Goal: Task Accomplishment & Management: Manage account settings

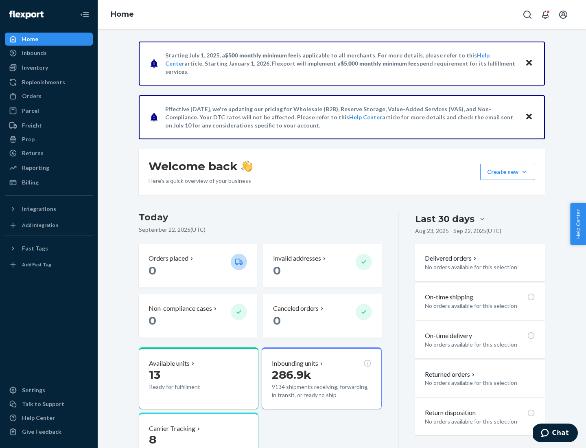
click at [524, 172] on button "Create new Create new inbound Create new order Create new product" at bounding box center [507, 172] width 55 height 16
click at [42, 82] on div "Replenishments" at bounding box center [43, 82] width 43 height 8
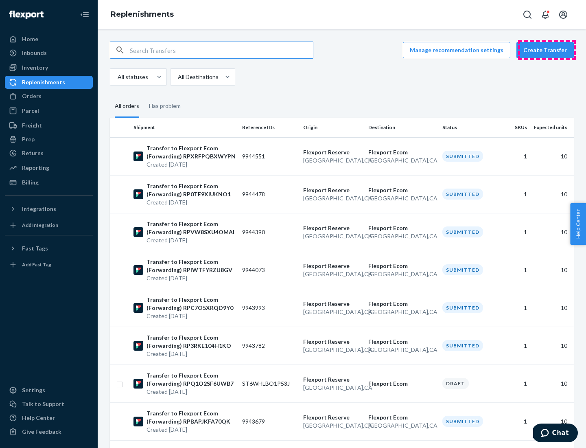
click at [547, 50] on button "Create Transfer" at bounding box center [545, 50] width 57 height 16
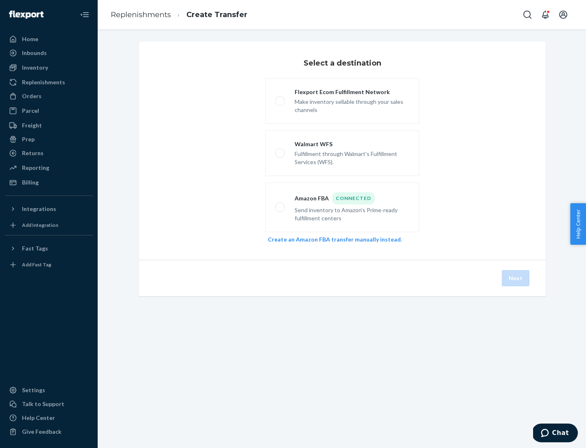
click at [352, 92] on div "Flexport Ecom Fulfillment Network" at bounding box center [352, 92] width 115 height 8
click at [280, 98] on input "Flexport Ecom Fulfillment Network Make inventory sellable through your sales ch…" at bounding box center [277, 100] width 5 height 5
radio input "true"
click at [516, 278] on button "Next" at bounding box center [516, 278] width 28 height 16
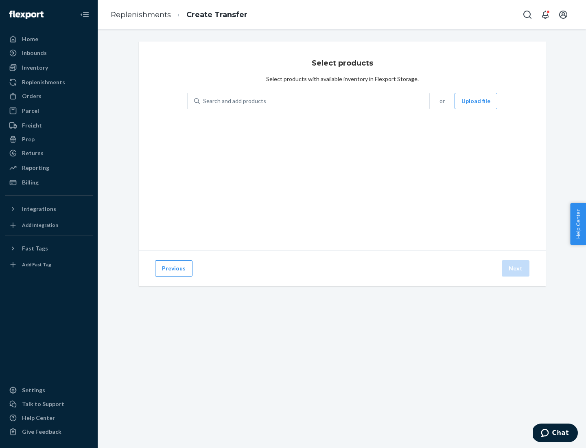
click at [234, 101] on div "Search and add products" at bounding box center [234, 101] width 63 height 8
click at [204, 101] on input "Search and add products" at bounding box center [203, 101] width 1 height 8
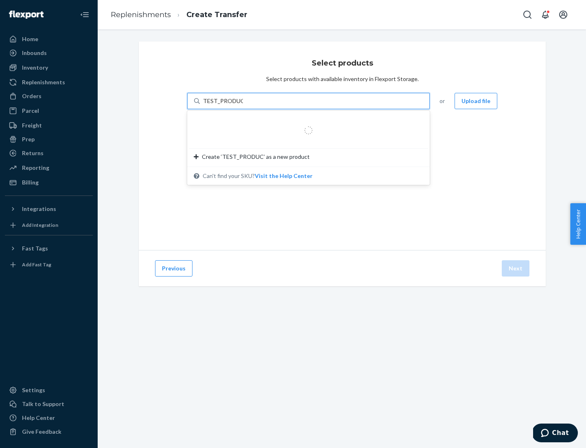
type input "TEST_PRODUCT"
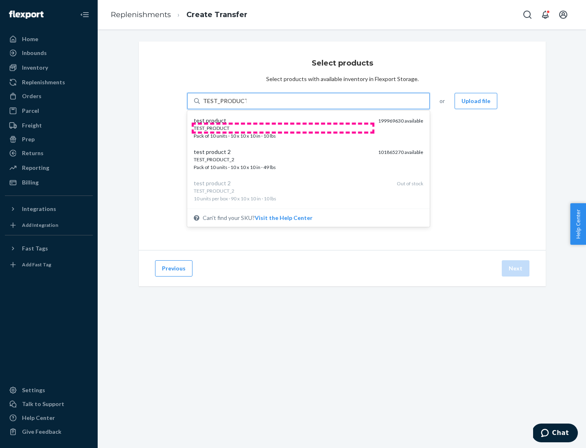
click at [283, 128] on div "TEST_PRODUCT" at bounding box center [283, 128] width 178 height 7
click at [247, 105] on input "TEST_PRODUCT" at bounding box center [225, 101] width 44 height 8
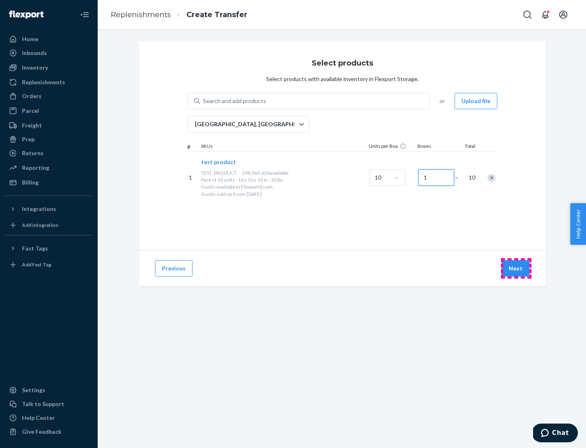
type input "1"
click at [516, 268] on button "Next" at bounding box center [516, 268] width 28 height 16
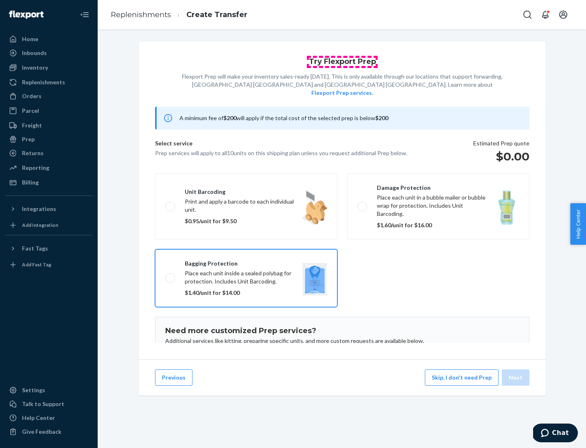
click at [165, 275] on input "Bagging protection Place each unit inside a sealed polybag for protection. Incl…" at bounding box center [167, 277] width 5 height 5
checkbox input "true"
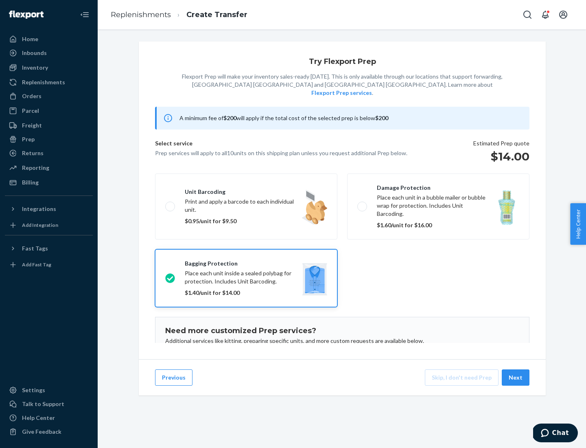
click at [516, 377] on button "Next" at bounding box center [516, 377] width 28 height 16
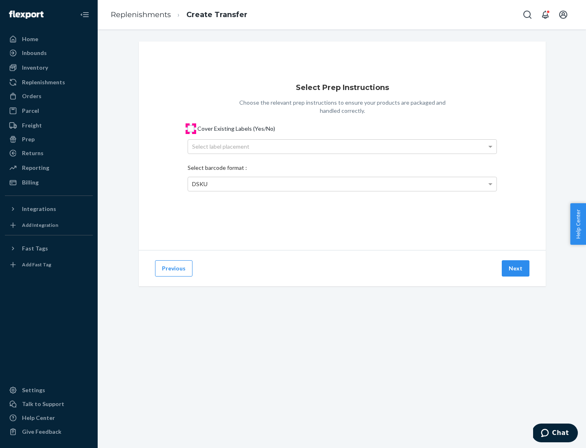
click at [191, 128] on input "Cover Existing Labels (Yes/No)" at bounding box center [191, 128] width 7 height 7
checkbox input "true"
click at [342, 146] on div "Select label placement" at bounding box center [342, 147] width 309 height 14
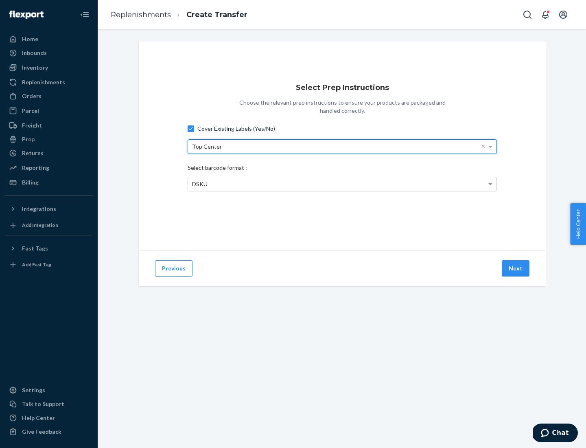
click at [199, 184] on span "DSKU" at bounding box center [199, 183] width 15 height 7
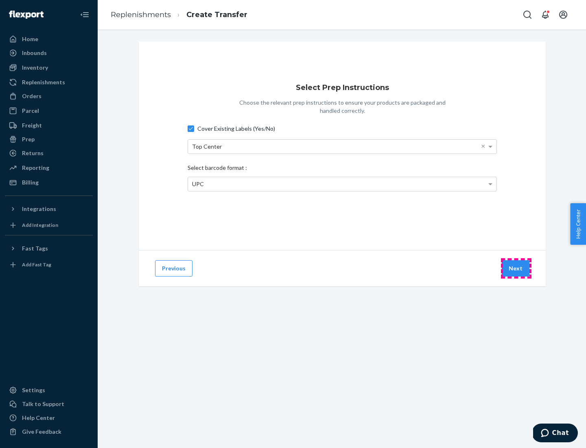
click at [516, 268] on button "Next" at bounding box center [516, 268] width 28 height 16
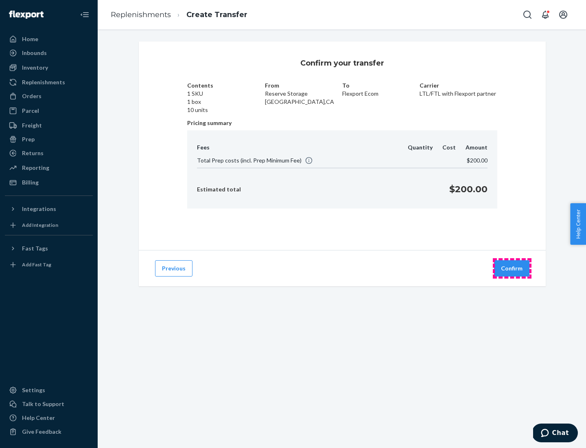
click at [512, 268] on button "Confirm" at bounding box center [511, 268] width 35 height 16
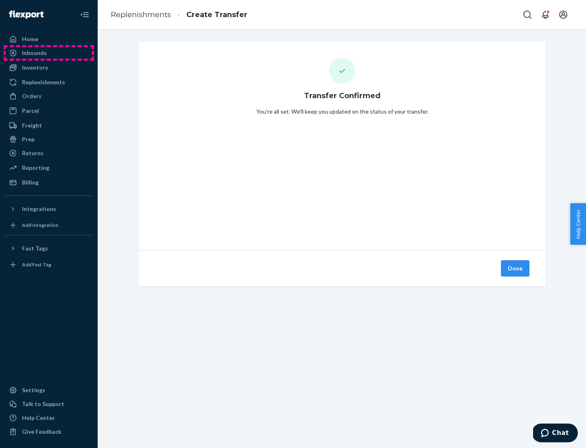
click at [49, 53] on div "Inbounds" at bounding box center [49, 52] width 86 height 11
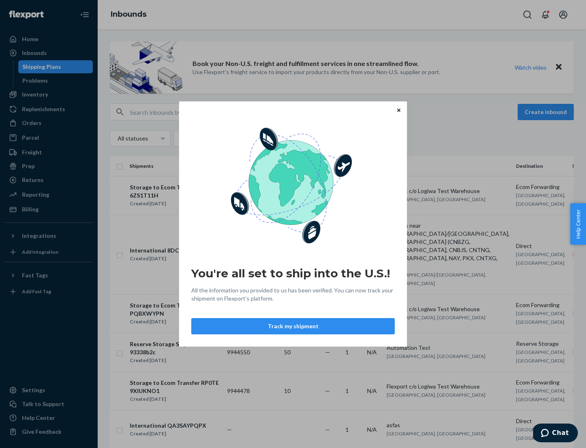
click at [40, 67] on div "You're all set to ship into the U.S.! All the information you provided to us ha…" at bounding box center [293, 224] width 586 height 448
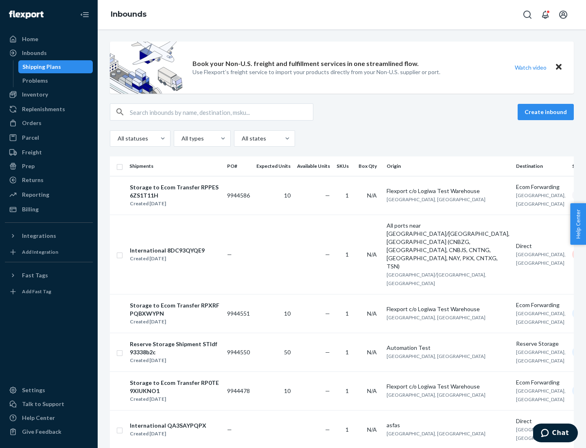
click at [181, 195] on div "Storage to Ecom Transfer RPPES6ZS1T11H" at bounding box center [175, 191] width 90 height 16
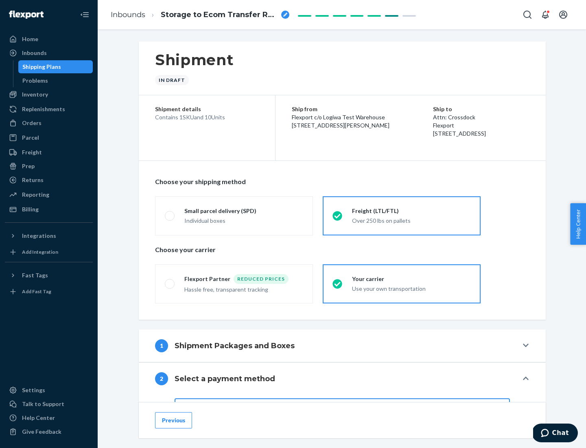
click at [28, 166] on div "Prep" at bounding box center [28, 166] width 13 height 8
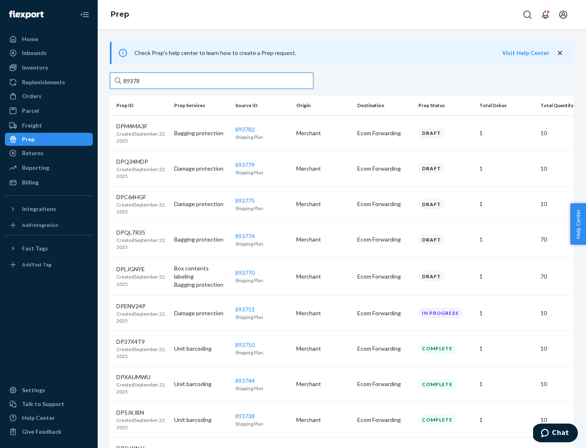
type input "893786"
